Goal: Task Accomplishment & Management: Use online tool/utility

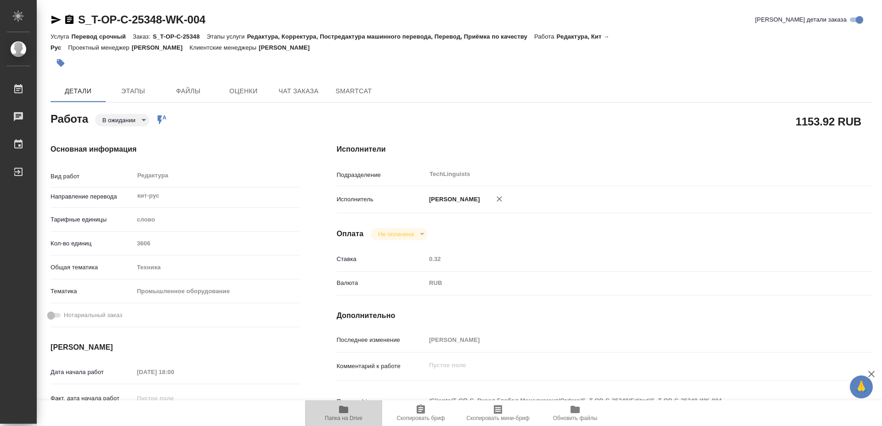
click at [348, 415] on span "Папка на Drive" at bounding box center [344, 418] width 38 height 6
click at [419, 413] on icon "button" at bounding box center [421, 408] width 8 height 9
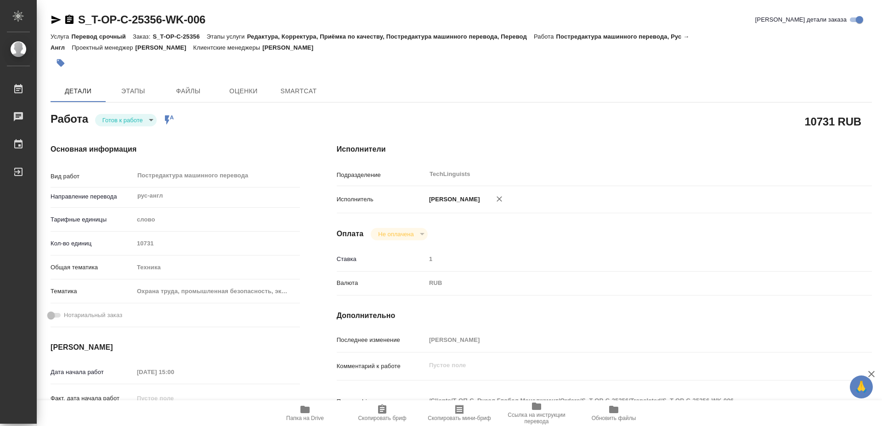
type textarea "x"
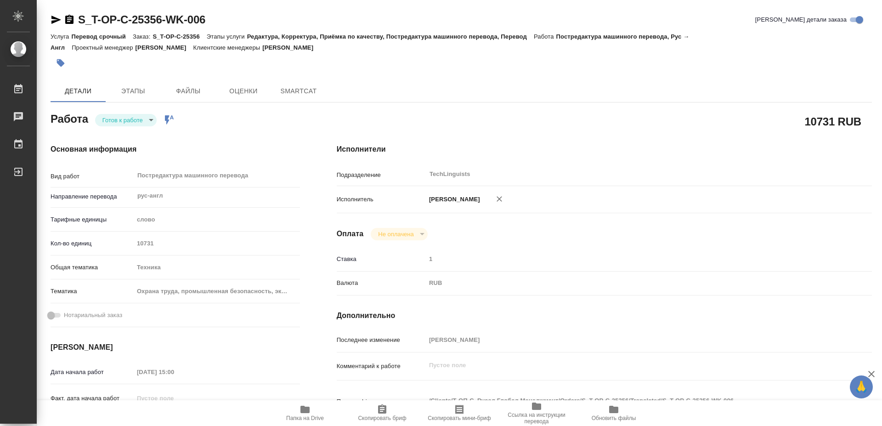
type textarea "x"
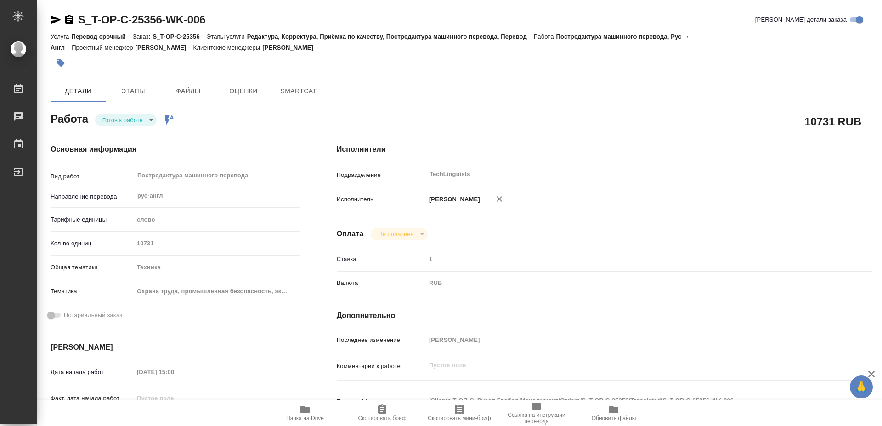
type textarea "x"
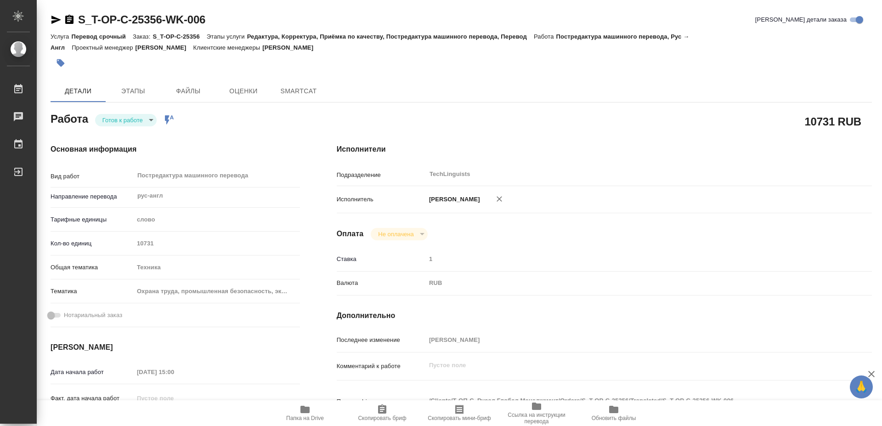
scroll to position [94, 0]
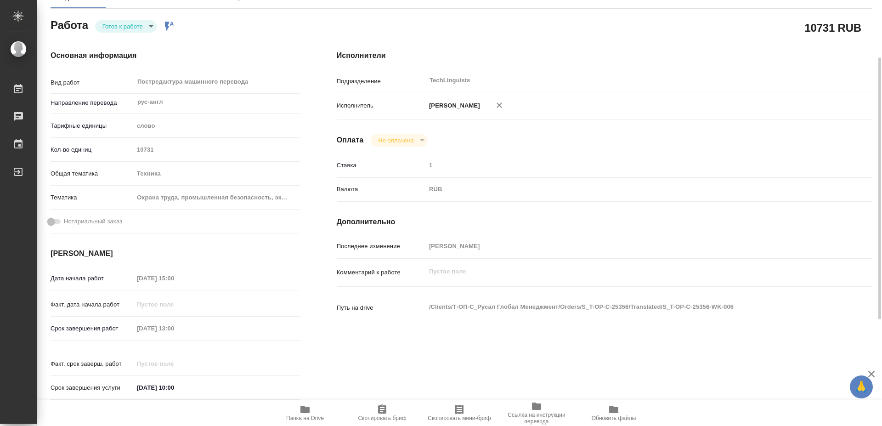
type textarea "x"
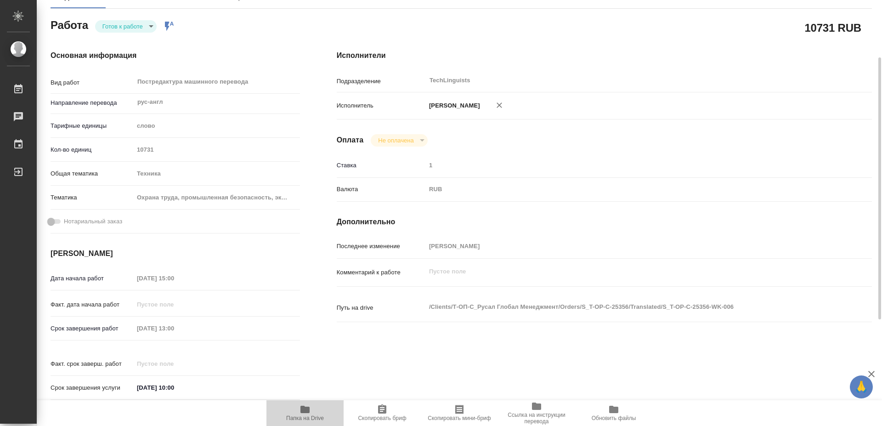
click at [312, 412] on span "Папка на Drive" at bounding box center [305, 412] width 66 height 17
click at [393, 419] on span "Скопировать бриф" at bounding box center [382, 418] width 48 height 6
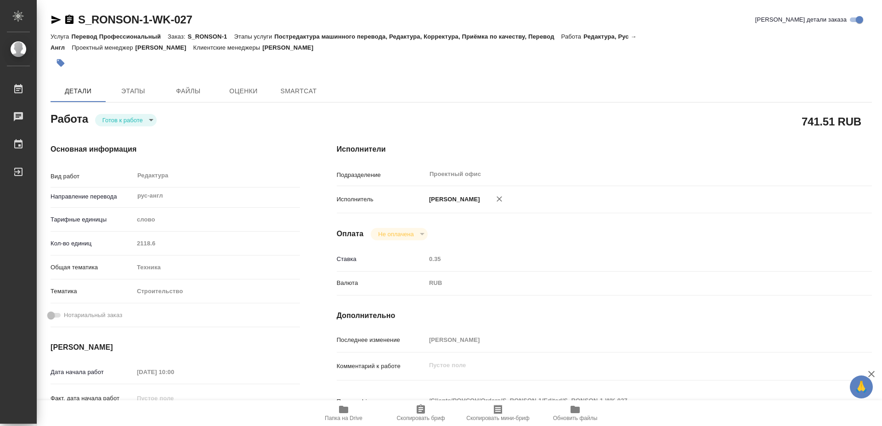
type textarea "x"
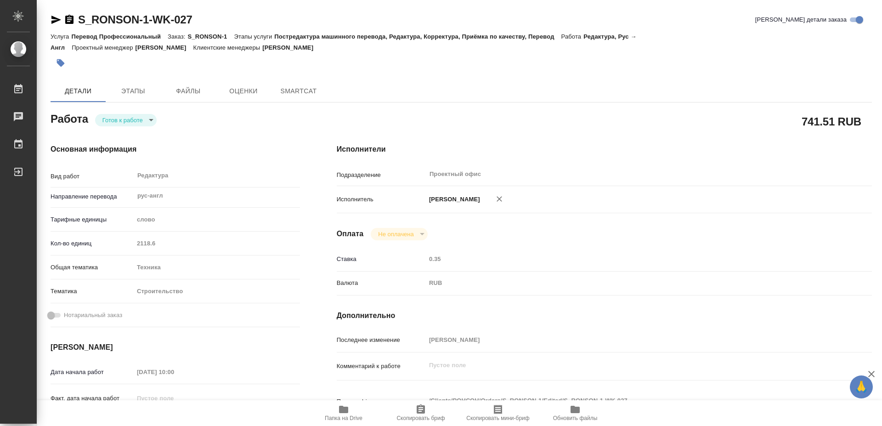
type textarea "x"
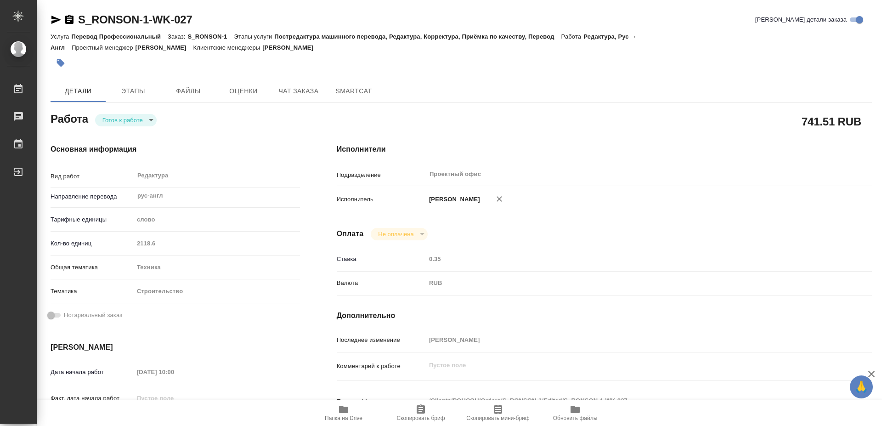
type textarea "x"
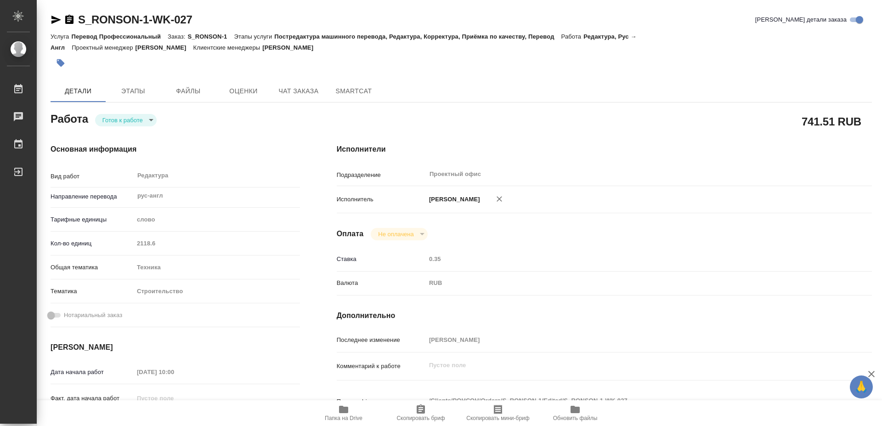
type textarea "x"
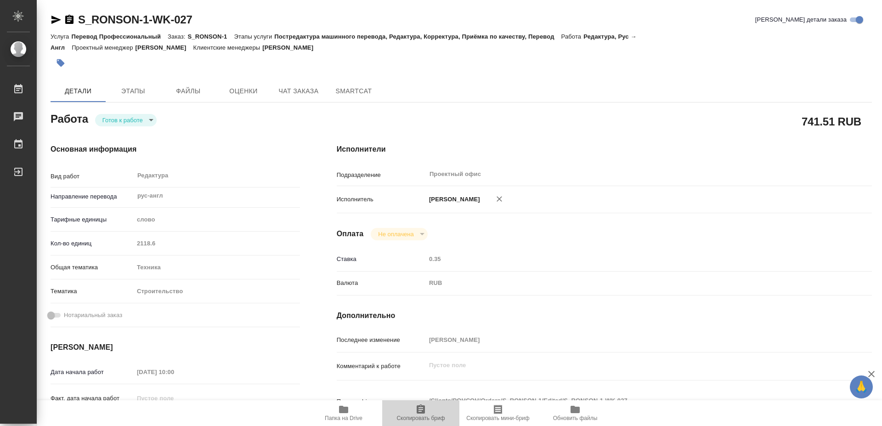
click at [429, 407] on span "Скопировать бриф" at bounding box center [421, 412] width 66 height 17
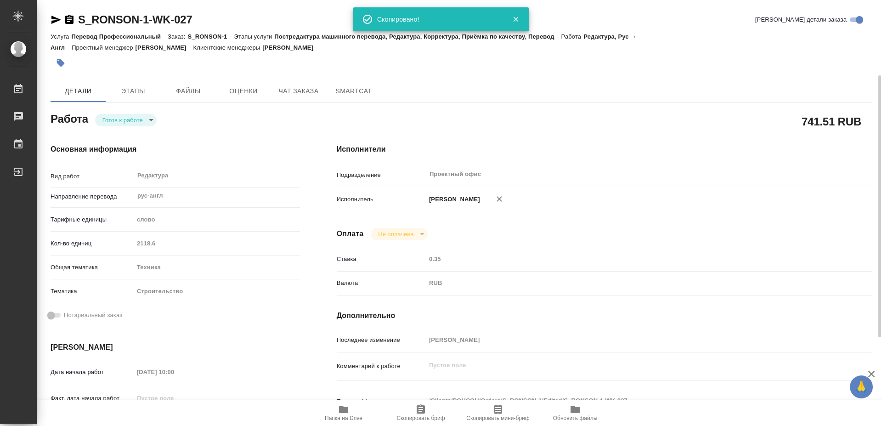
scroll to position [47, 0]
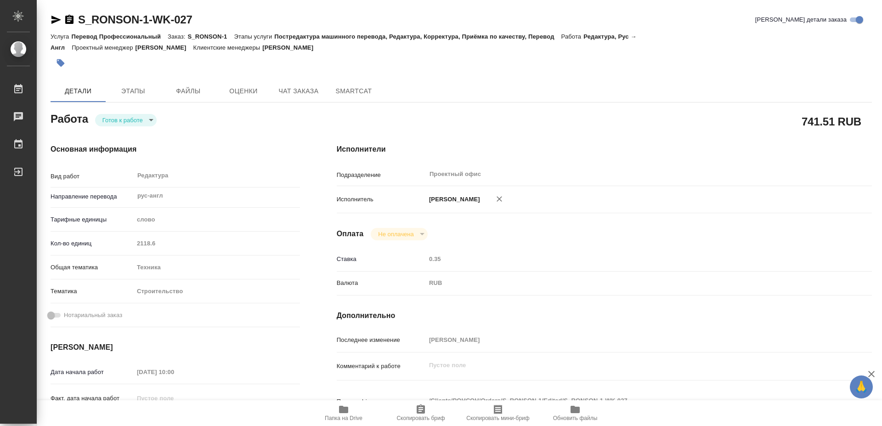
type textarea "x"
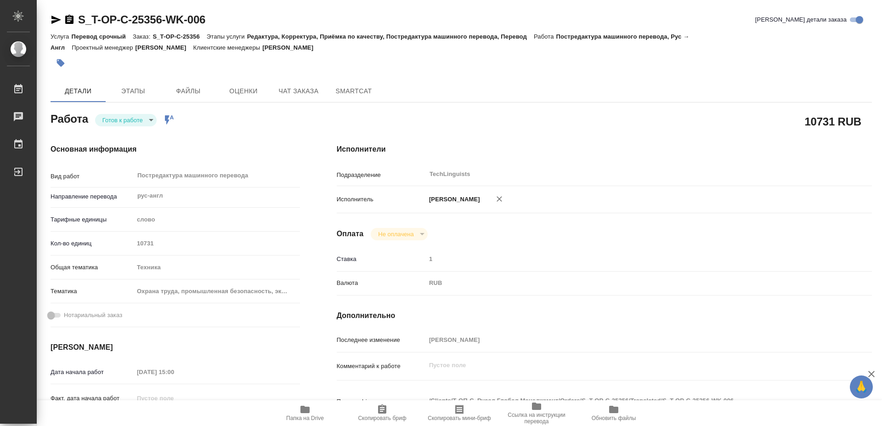
click at [386, 410] on icon "button" at bounding box center [382, 408] width 8 height 9
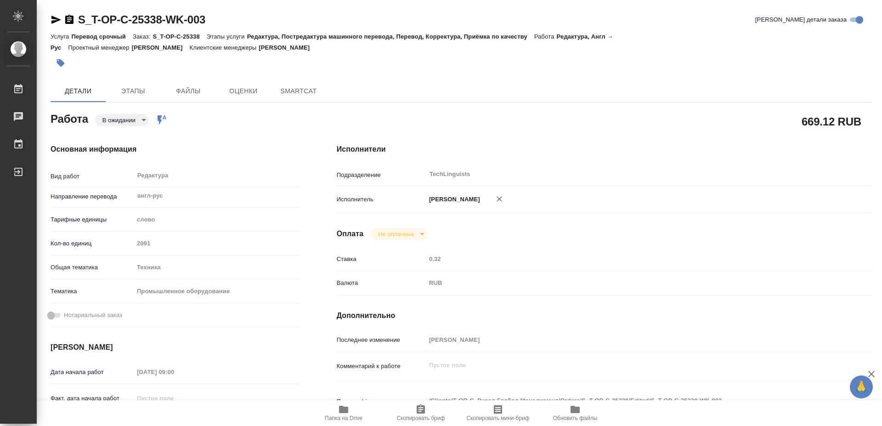
type textarea "x"
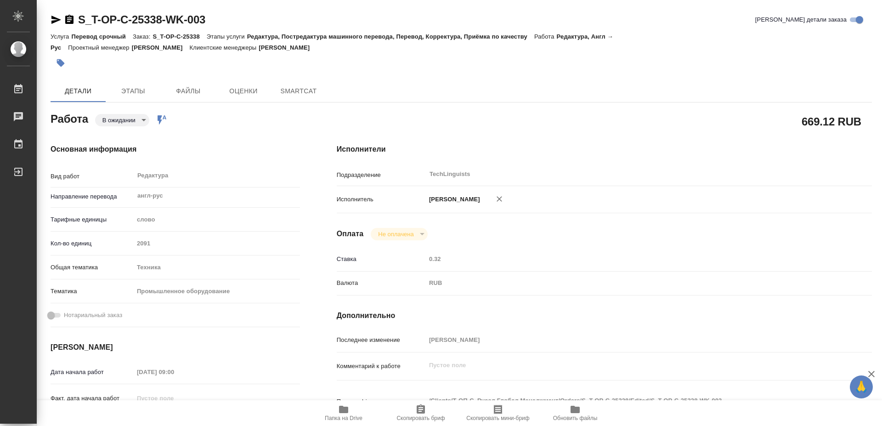
type textarea "x"
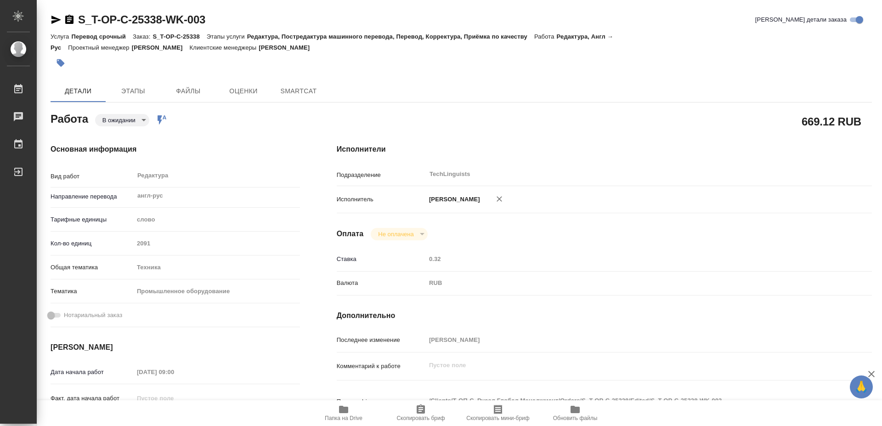
type textarea "x"
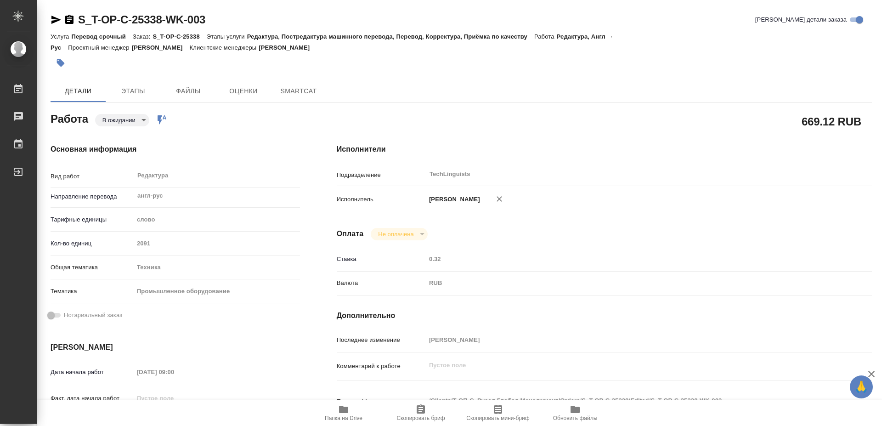
type textarea "x"
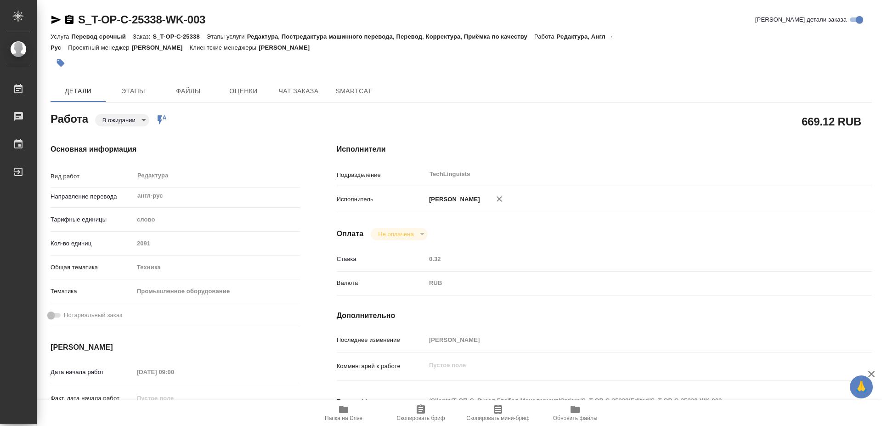
type textarea "x"
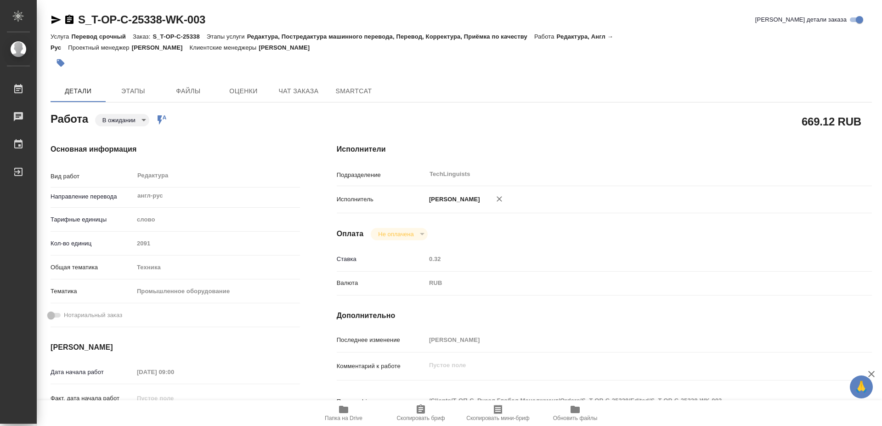
type textarea "x"
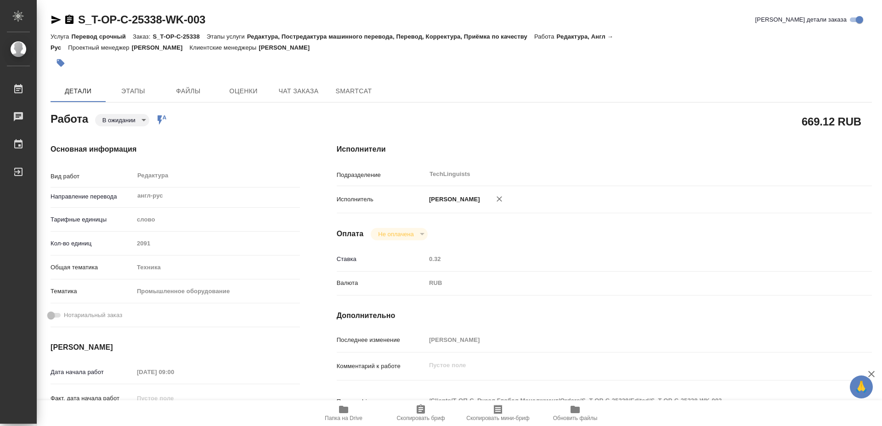
type textarea "x"
